Goal: Information Seeking & Learning: Learn about a topic

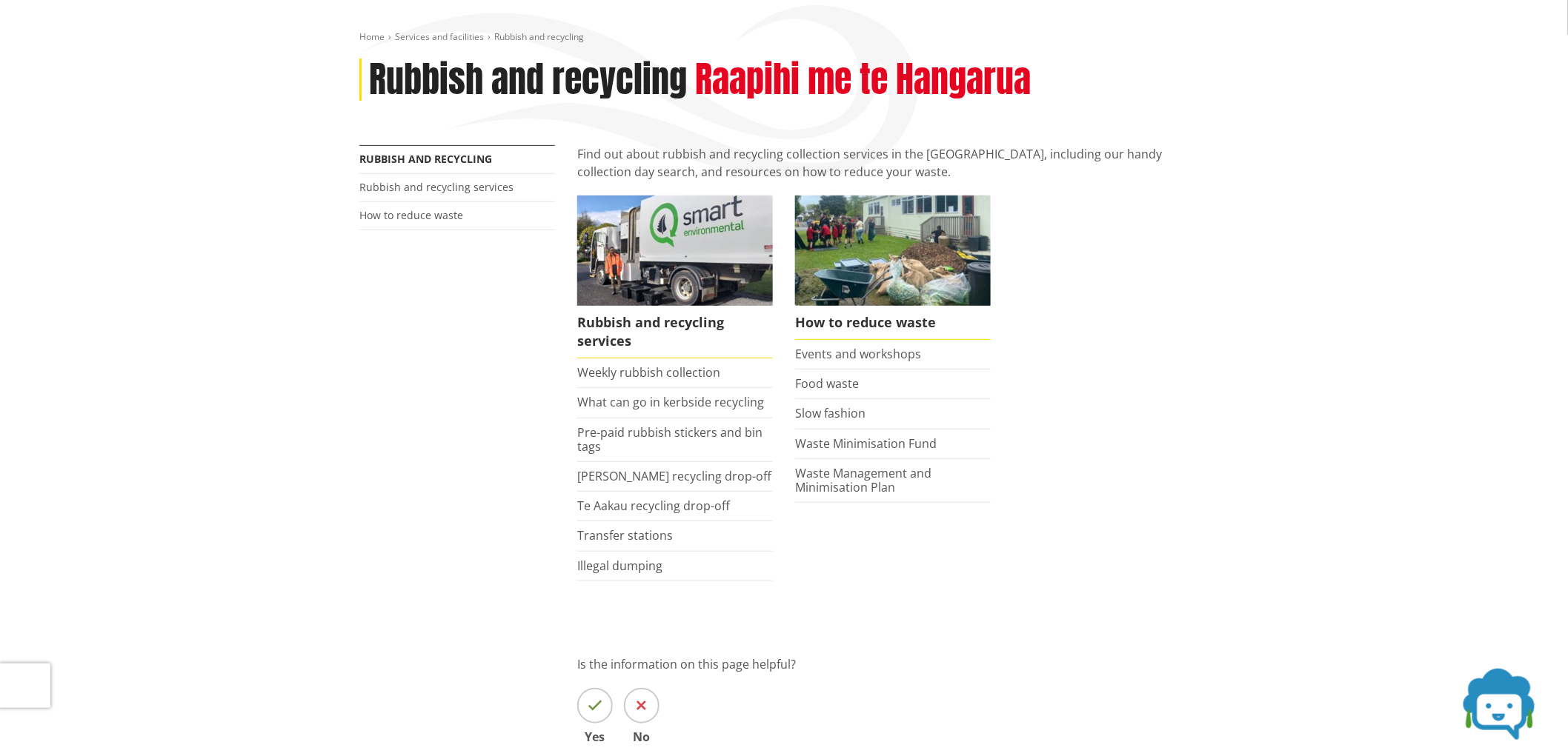
scroll to position [165, 0]
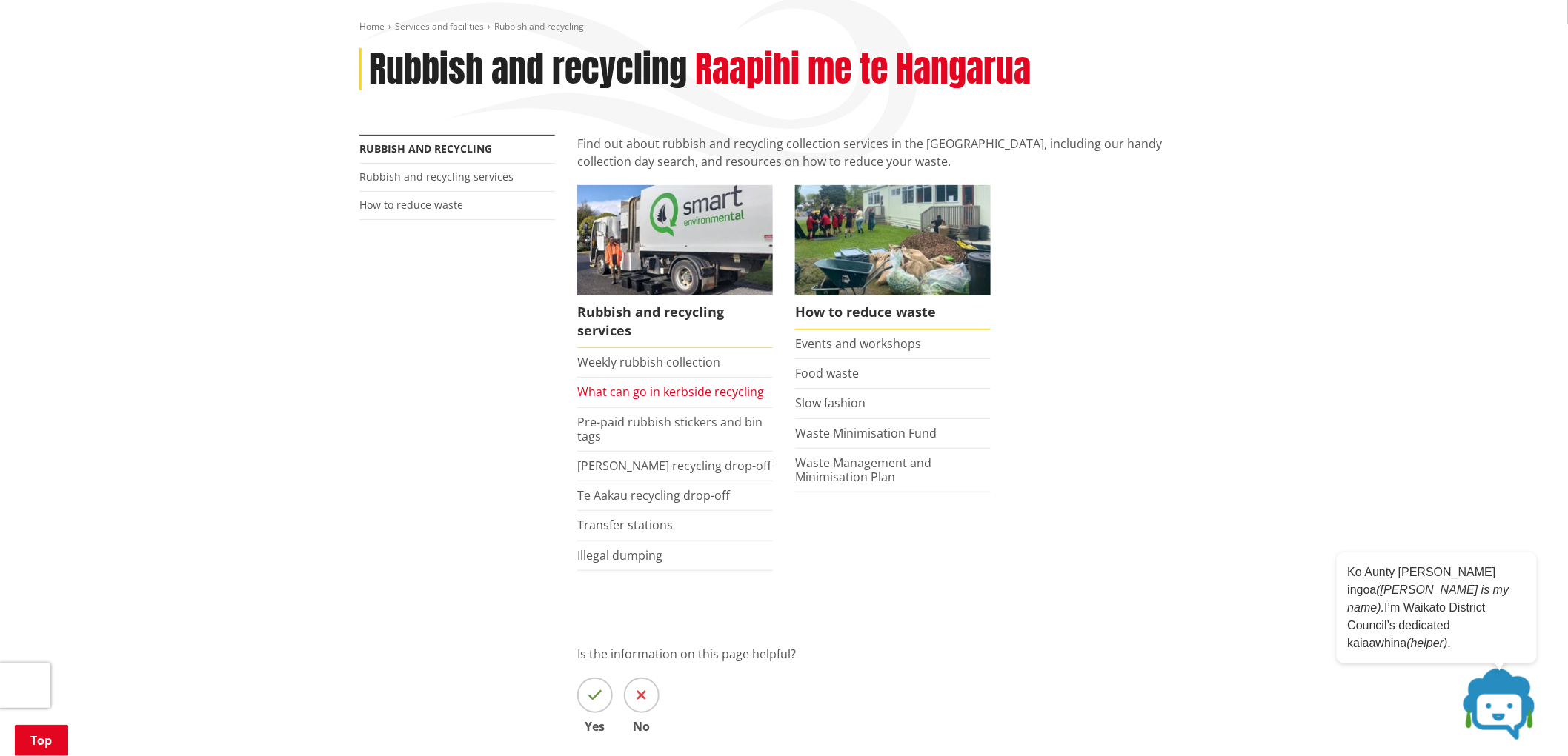
click at [683, 391] on link "What can go in kerbside recycling" at bounding box center [671, 392] width 186 height 16
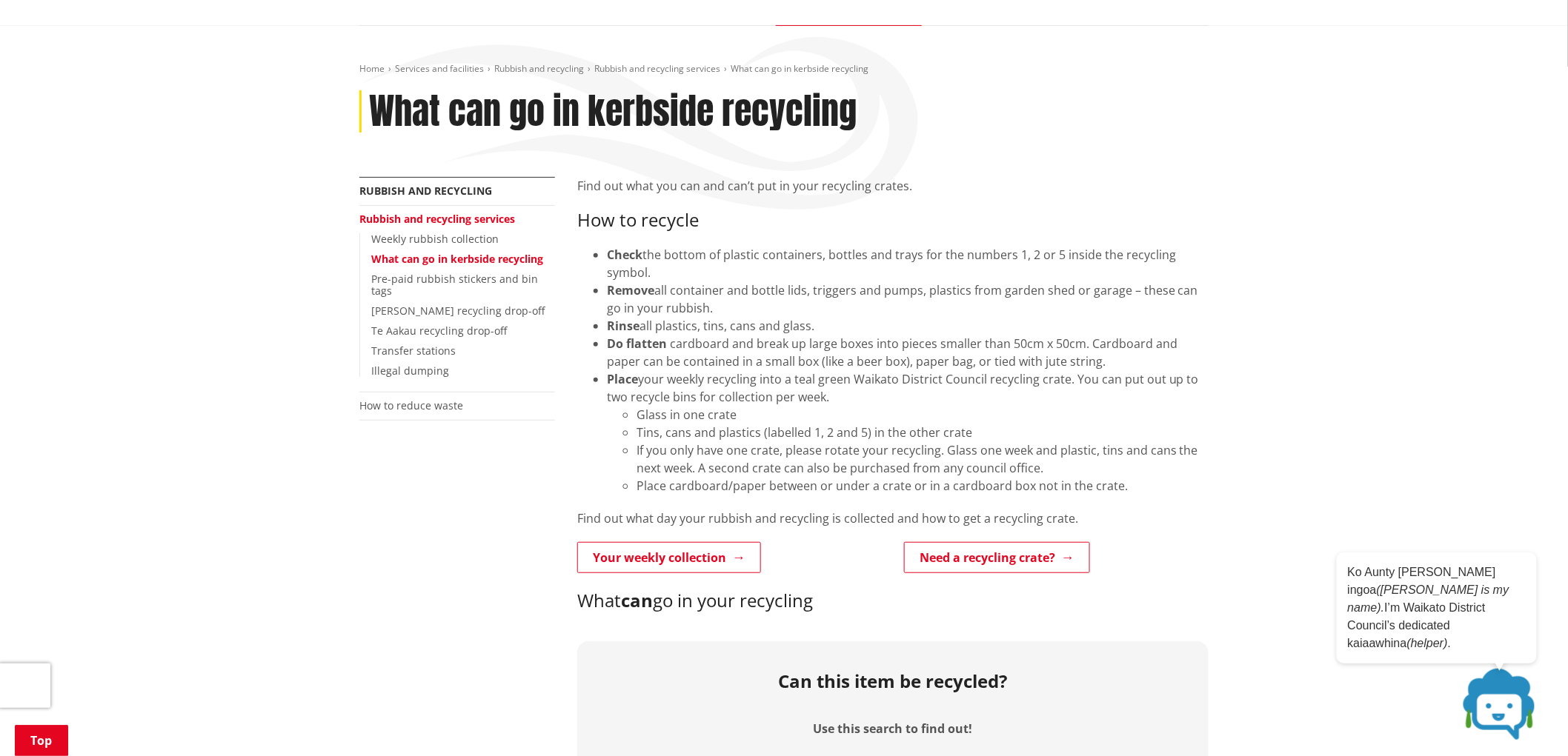
scroll to position [82, 0]
